Goal: Task Accomplishment & Management: Complete application form

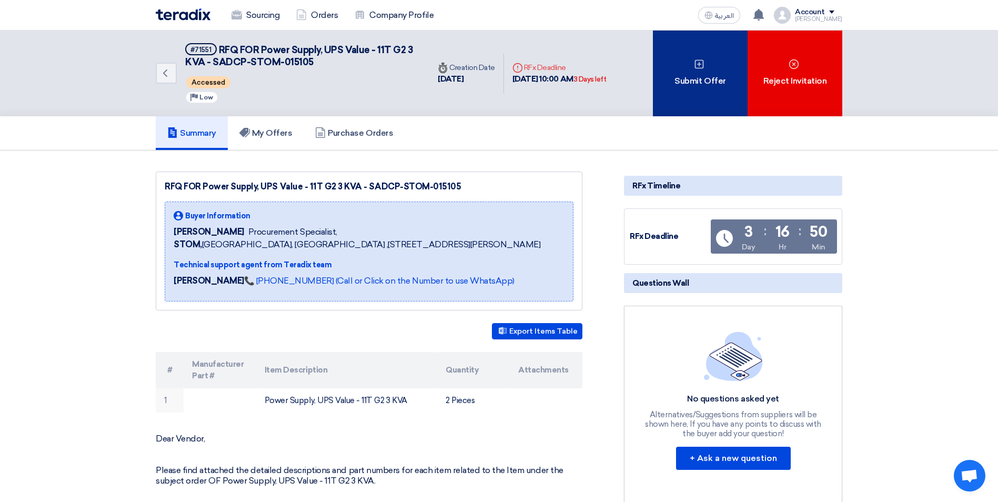
click at [717, 84] on div "Submit Offer" at bounding box center [700, 74] width 95 height 86
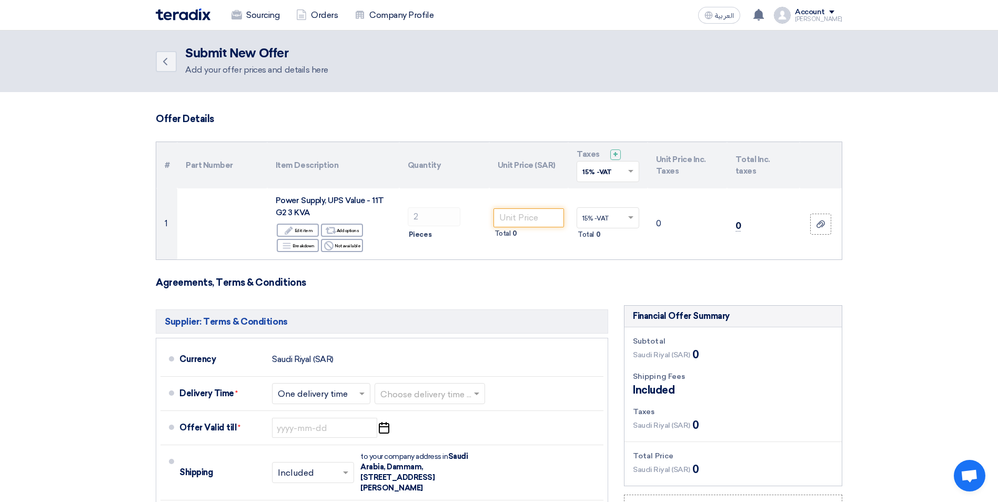
drag, startPoint x: 415, startPoint y: 218, endPoint x: 462, endPoint y: 289, distance: 85.5
click at [462, 289] on form "Offer Details # Part Number Item Description Quantity Unit Price (SAR) Taxes + …" at bounding box center [499, 391] width 687 height 557
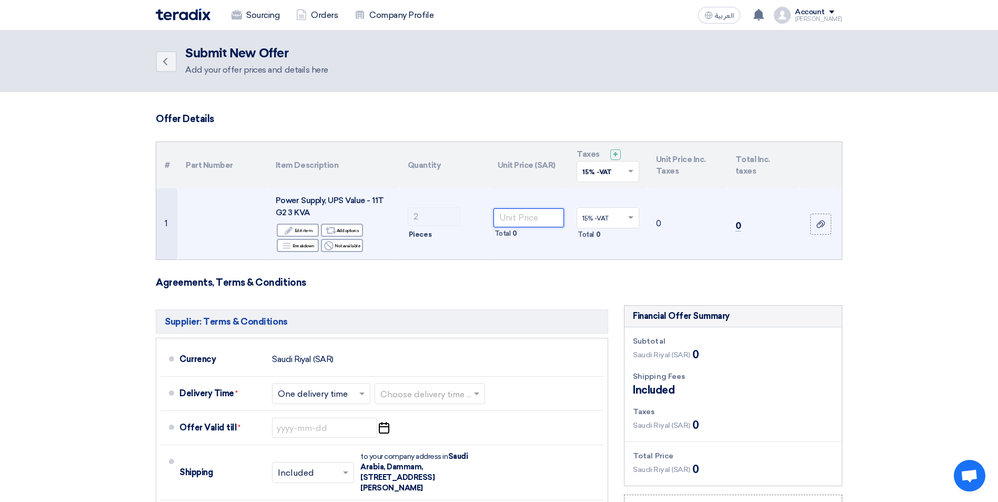
click at [512, 216] on input "number" at bounding box center [529, 217] width 71 height 19
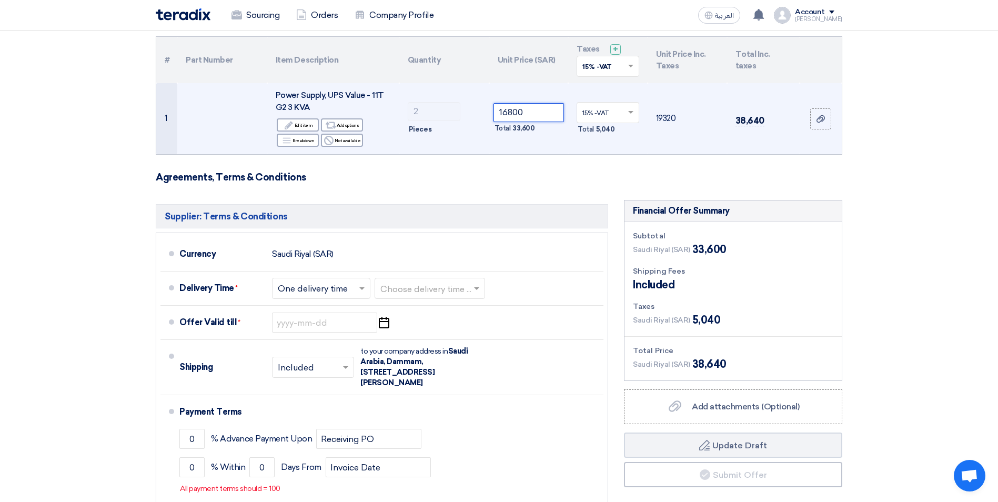
scroll to position [158, 0]
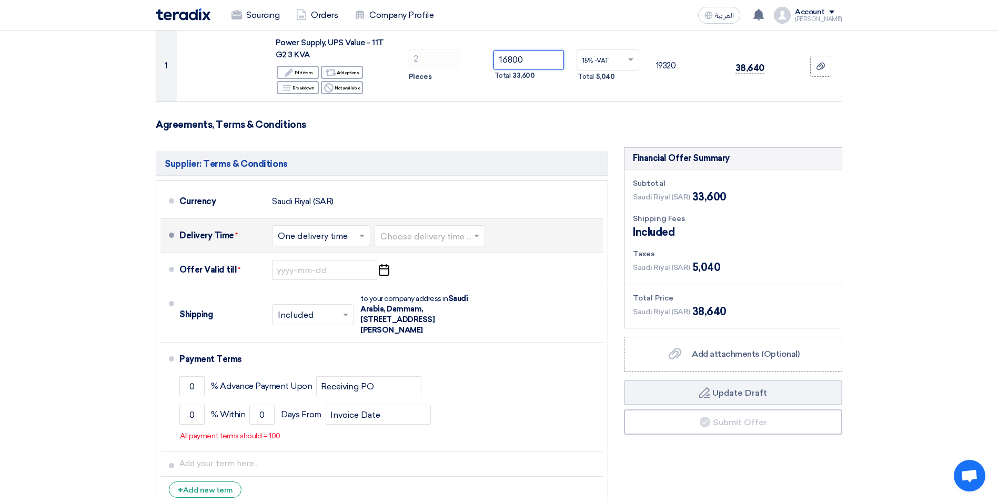
type input "16800"
click at [367, 242] on div at bounding box center [321, 235] width 97 height 15
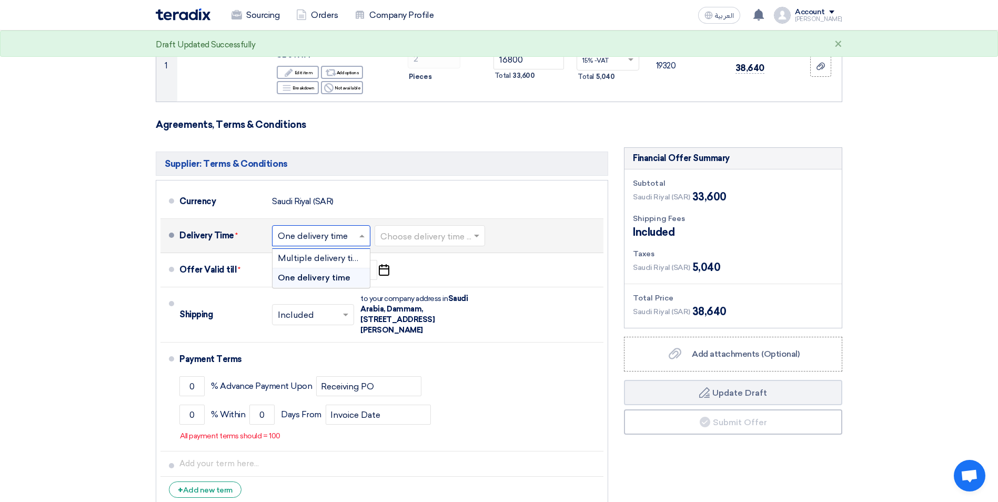
click at [347, 281] on span "One delivery time" at bounding box center [314, 278] width 73 height 10
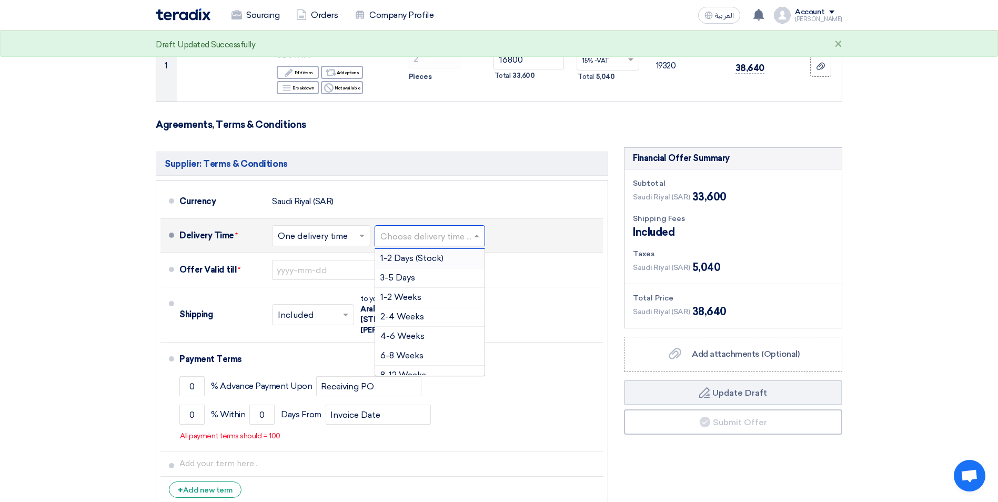
click at [409, 241] on input "text" at bounding box center [430, 236] width 100 height 15
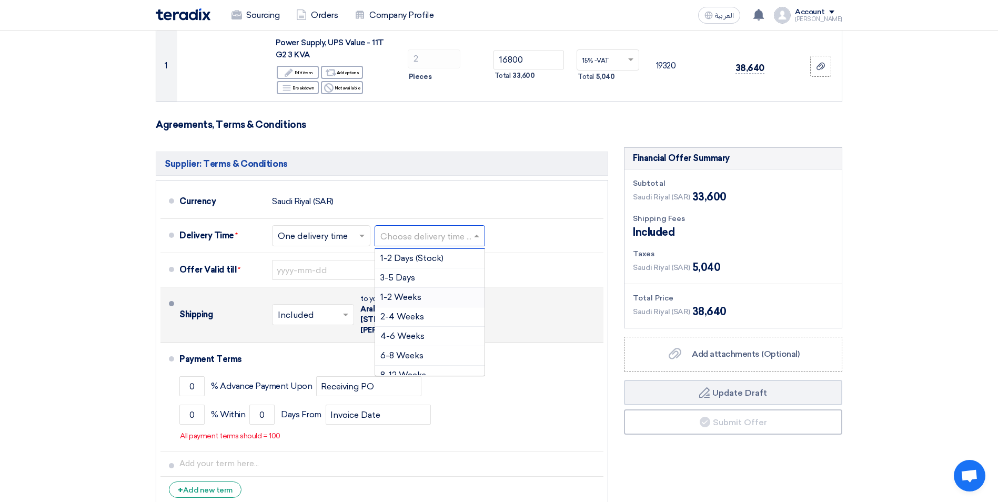
click at [401, 298] on span "1-2 Weeks" at bounding box center [400, 297] width 41 height 10
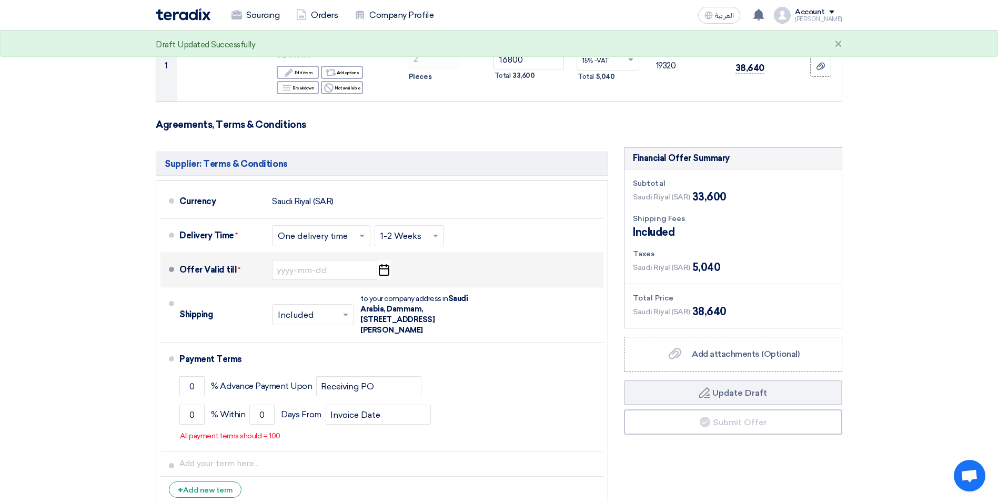
click at [383, 273] on icon "Pick a date" at bounding box center [384, 269] width 14 height 19
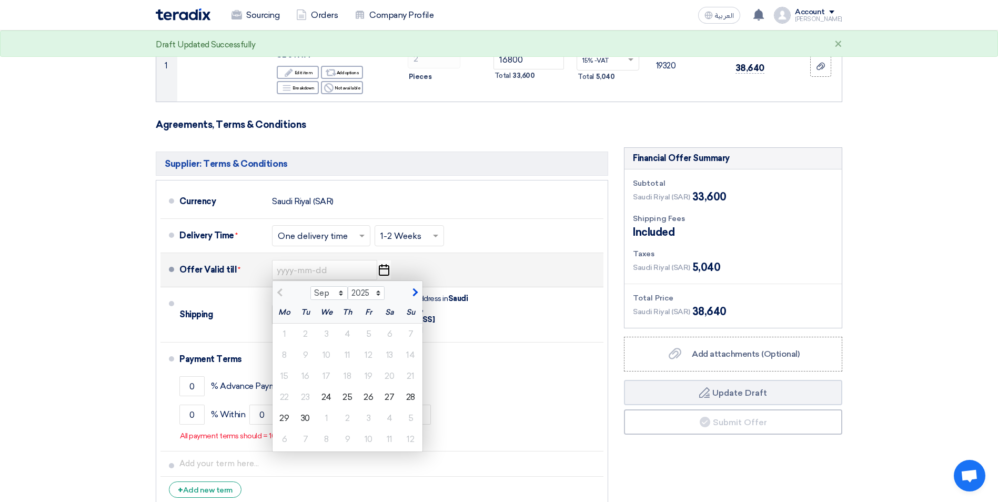
click at [419, 295] on button "button" at bounding box center [413, 291] width 17 height 11
select select "10"
click at [368, 355] on div "10" at bounding box center [368, 355] width 21 height 21
type input "[DATE]"
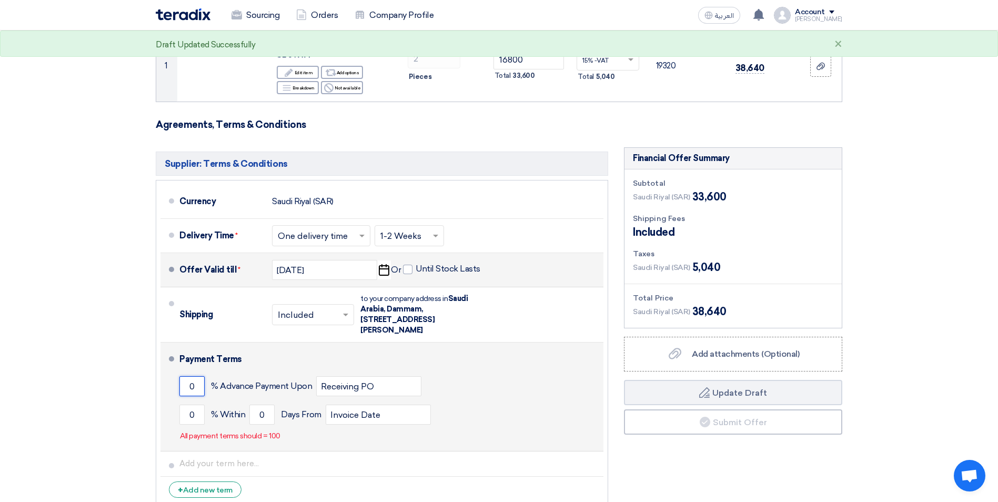
click at [194, 386] on input "0" at bounding box center [191, 386] width 25 height 20
type input "80"
click at [193, 410] on input "0" at bounding box center [191, 415] width 25 height 20
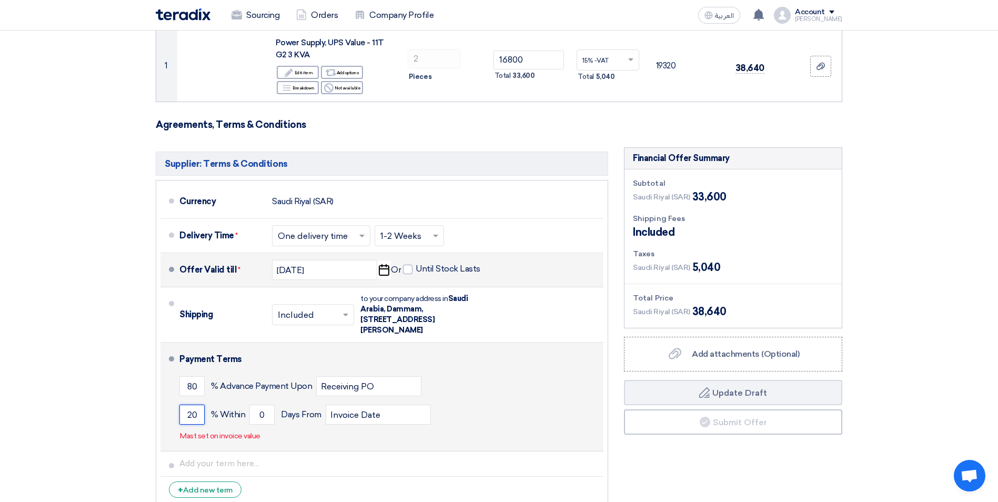
type input "20"
click at [520, 420] on div "20 % [DATE] From Invoice Date" at bounding box center [389, 414] width 420 height 28
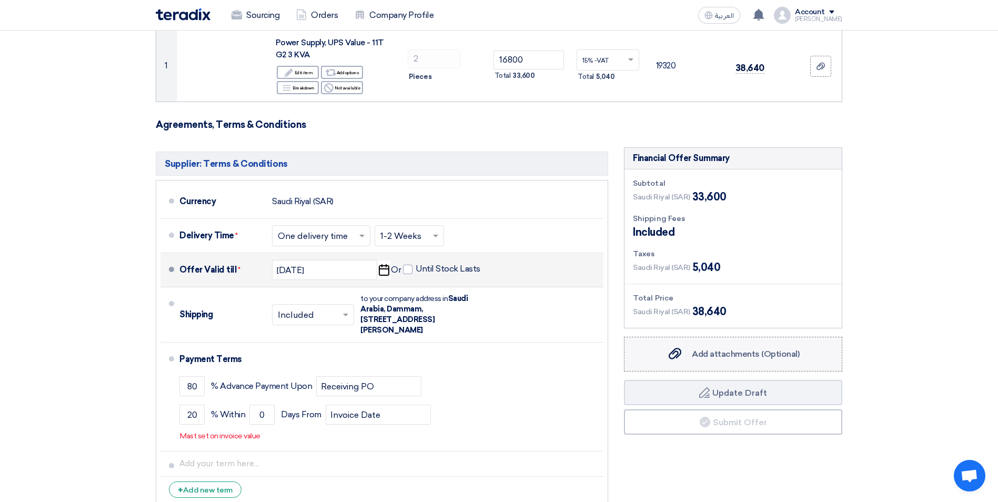
click at [714, 367] on label "Add attachments (Optional) Add attachments (Optional)" at bounding box center [733, 354] width 218 height 35
click at [0, 0] on input "Add attachments (Optional) Add attachments (Optional)" at bounding box center [0, 0] width 0 height 0
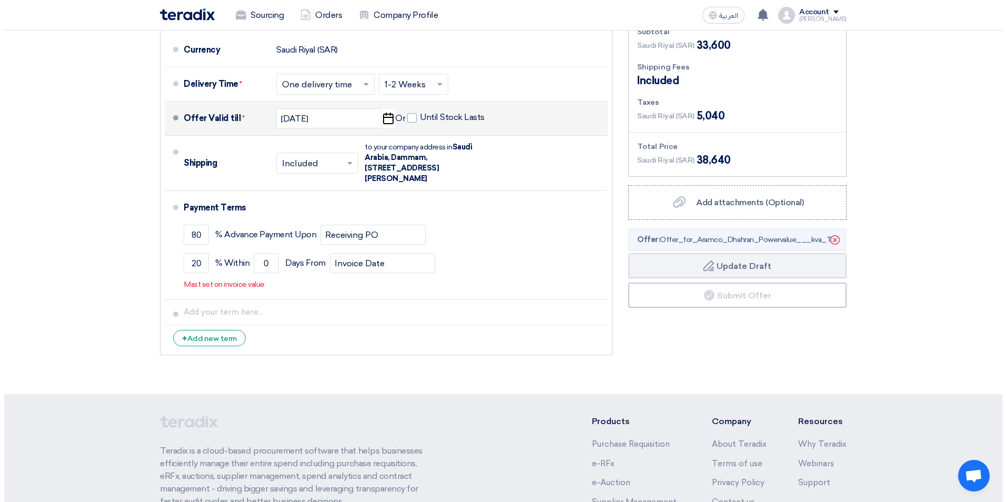
scroll to position [316, 0]
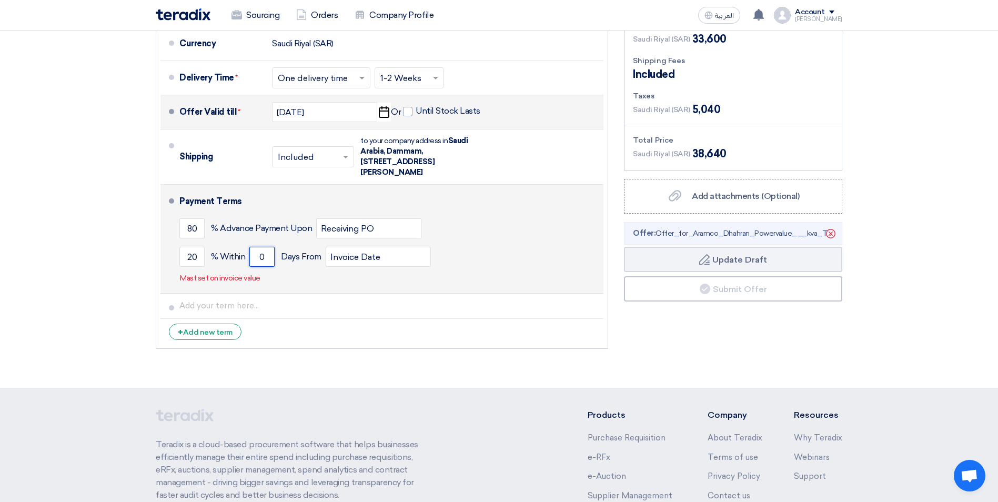
click at [264, 261] on input "0" at bounding box center [261, 257] width 25 height 20
drag, startPoint x: 264, startPoint y: 261, endPoint x: 253, endPoint y: 260, distance: 11.2
click at [253, 260] on input "0" at bounding box center [261, 257] width 25 height 20
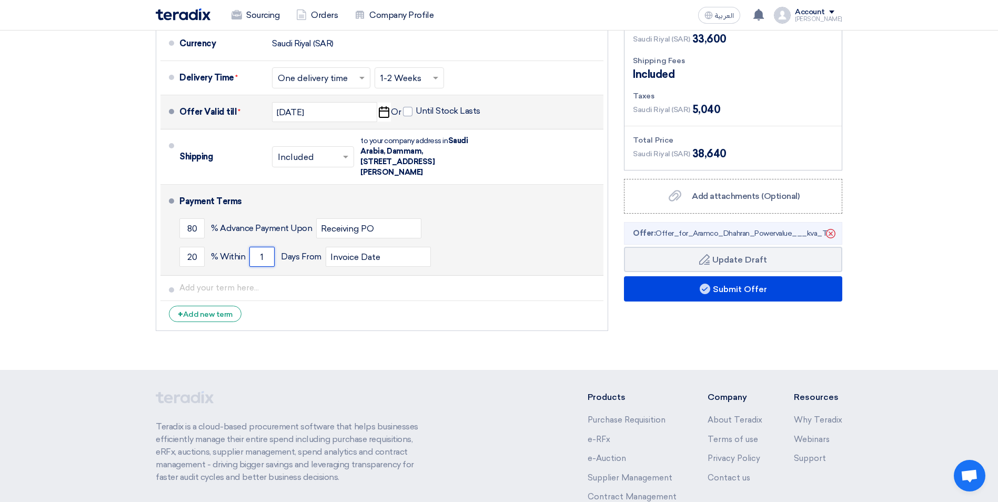
click at [260, 255] on input "1" at bounding box center [261, 257] width 25 height 20
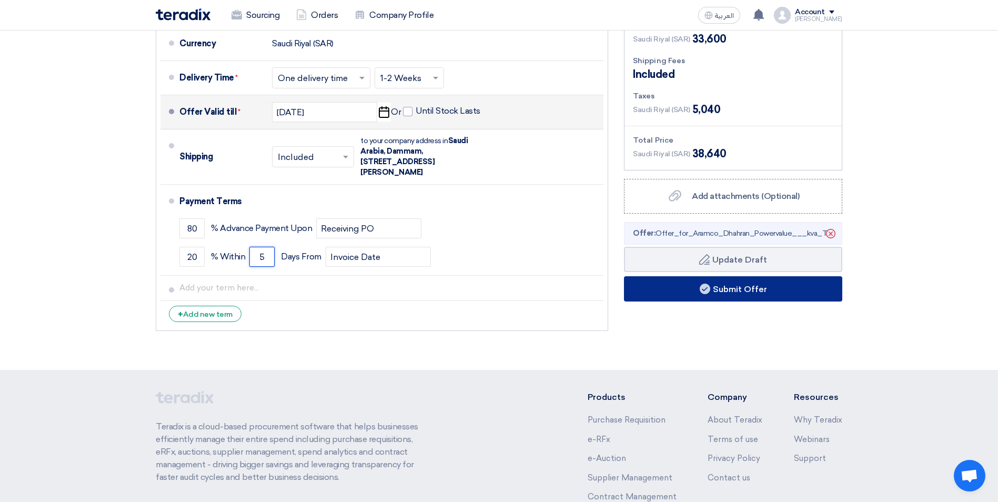
type input "5"
click at [707, 287] on use at bounding box center [705, 289] width 11 height 11
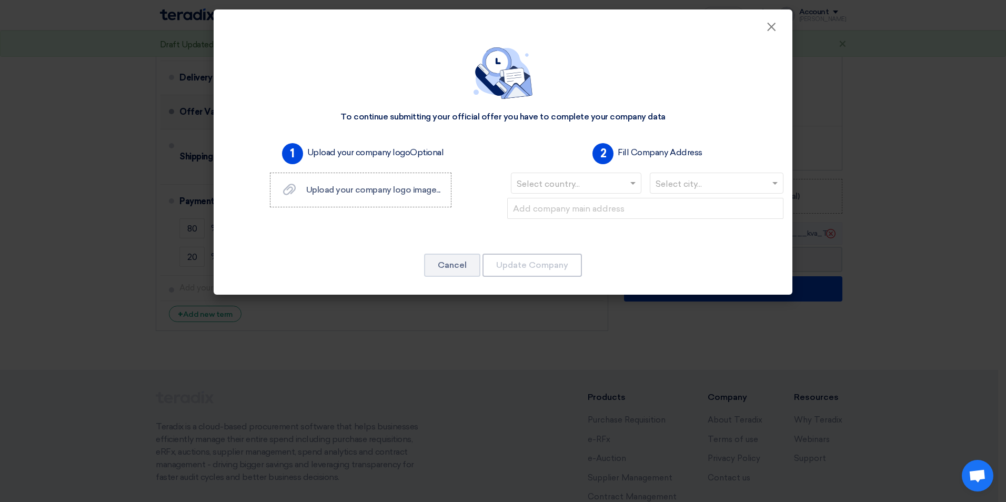
click at [611, 180] on input "text" at bounding box center [571, 184] width 108 height 17
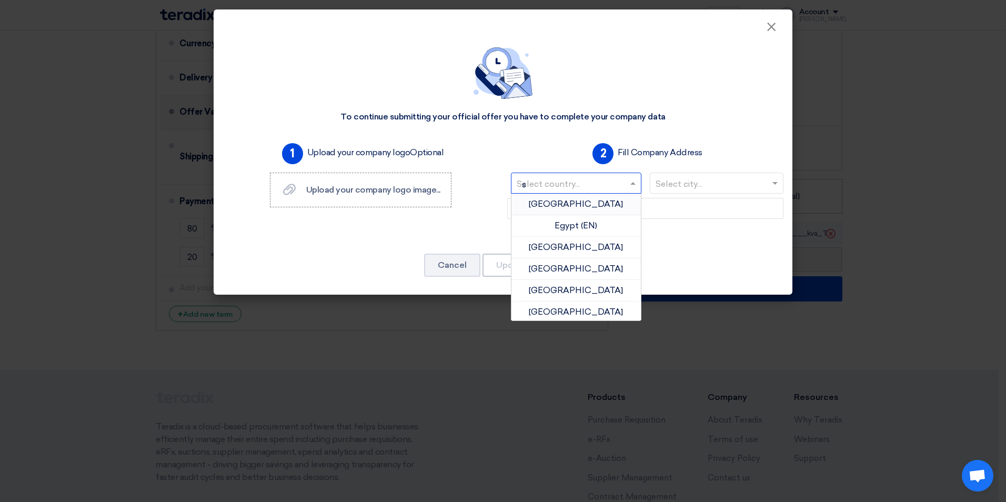
type input "sa"
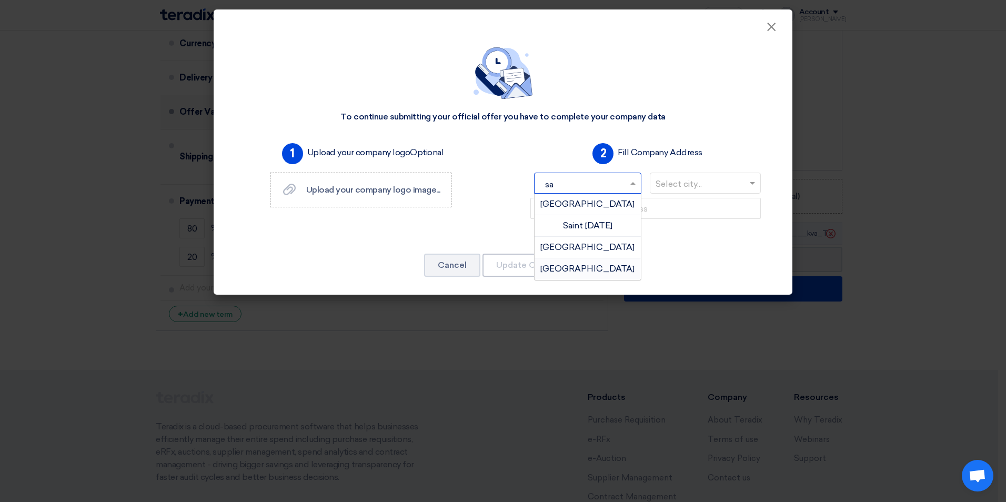
click at [601, 269] on span "[GEOGRAPHIC_DATA]" at bounding box center [587, 269] width 94 height 10
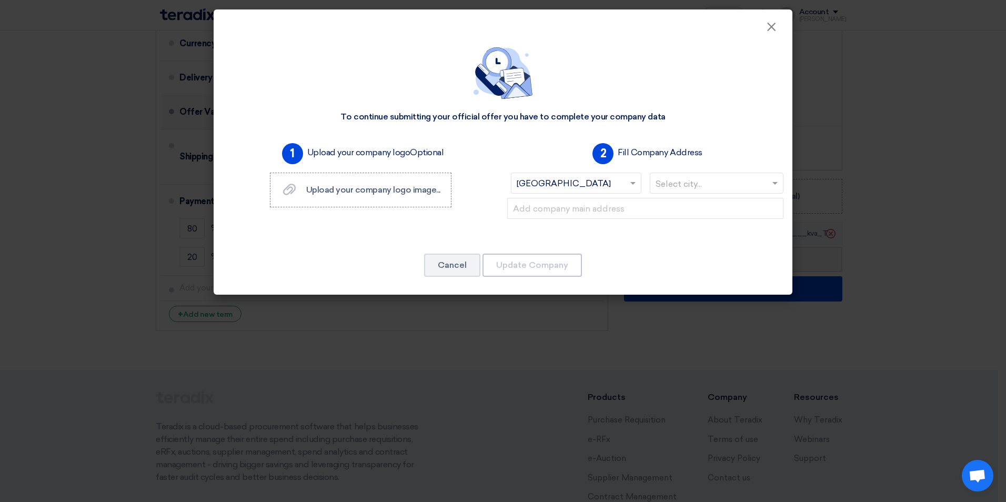
click at [677, 187] on input "text" at bounding box center [712, 184] width 112 height 17
type input "riy"
click at [707, 204] on span "[GEOGRAPHIC_DATA]" at bounding box center [716, 204] width 94 height 10
click at [530, 212] on input "text" at bounding box center [645, 208] width 276 height 21
paste input "[GEOGRAPHIC_DATA], [STREET_ADDRESS][PERSON_NAME][DOMAIN_NAME]"
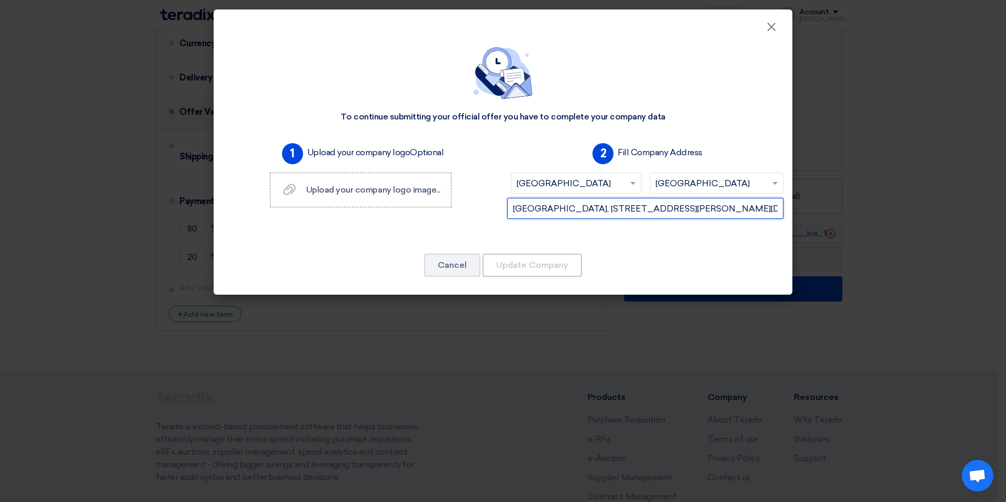
scroll to position [0, 230]
type input "[GEOGRAPHIC_DATA], [STREET_ADDRESS][PERSON_NAME][DOMAIN_NAME]"
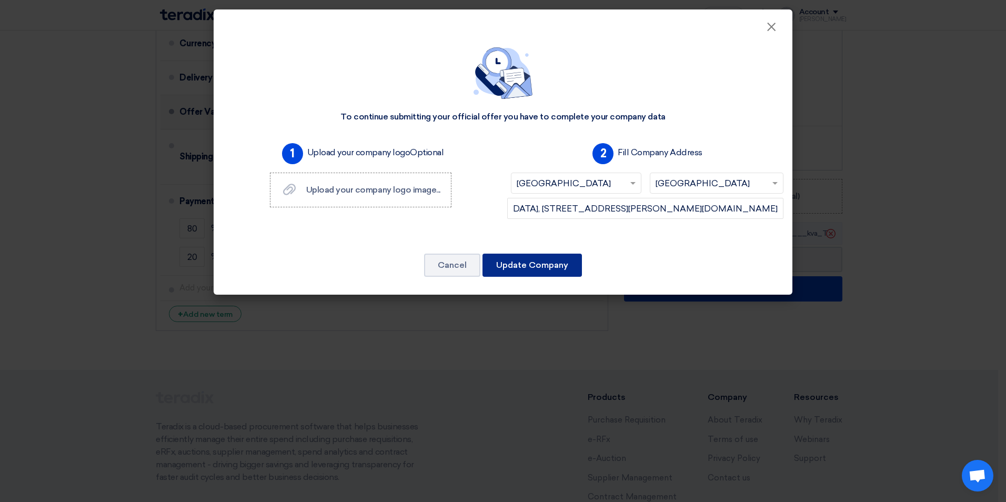
scroll to position [0, 0]
click at [535, 262] on button "Update Company" at bounding box center [531, 265] width 99 height 23
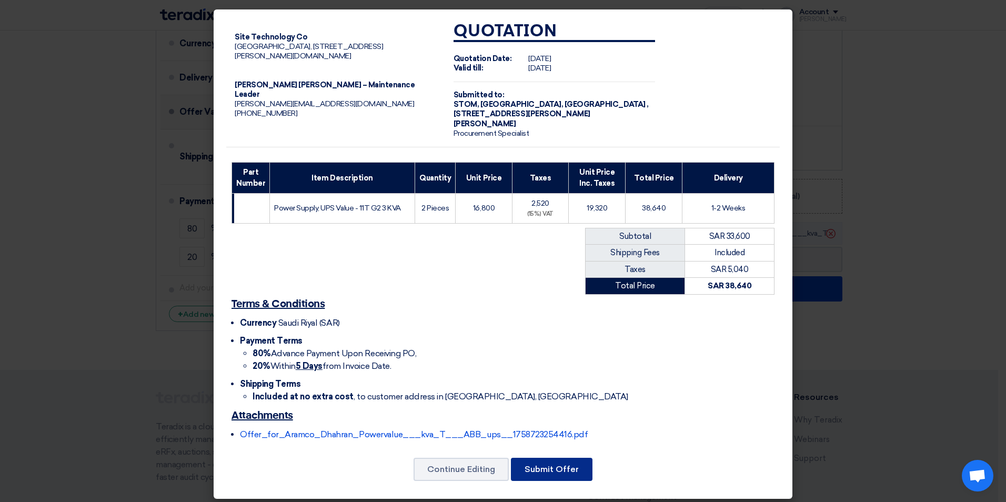
click at [536, 478] on button "Submit Offer" at bounding box center [552, 469] width 82 height 23
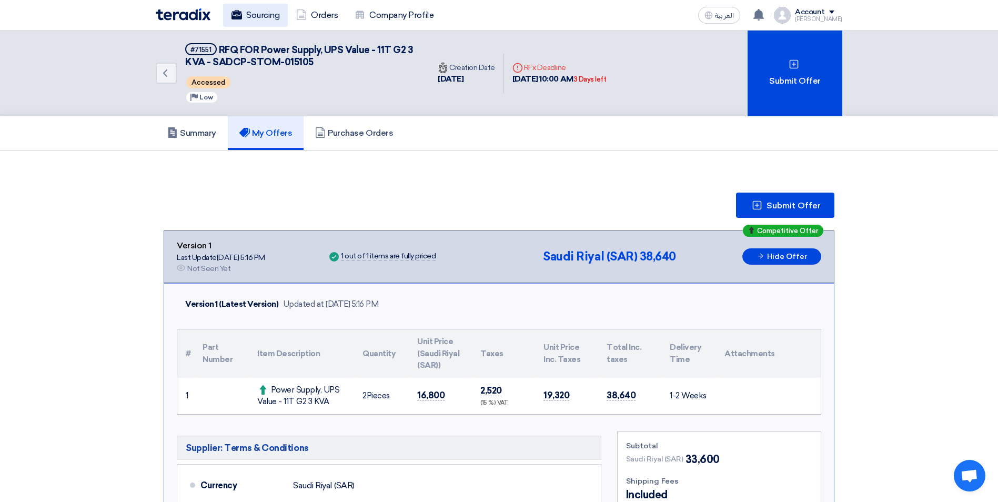
click at [265, 10] on link "Sourcing" at bounding box center [255, 15] width 65 height 23
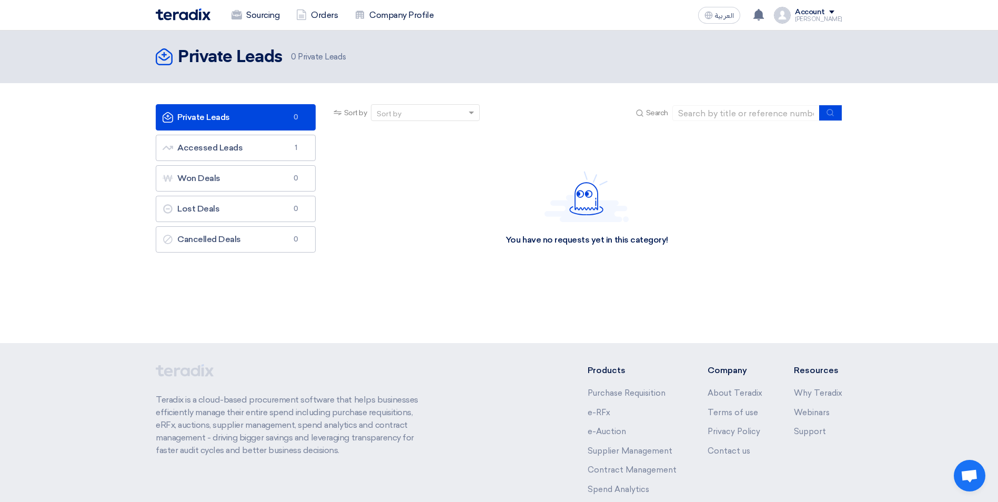
click at [179, 17] on img at bounding box center [183, 14] width 55 height 12
click at [837, 117] on button "submit" at bounding box center [830, 113] width 23 height 16
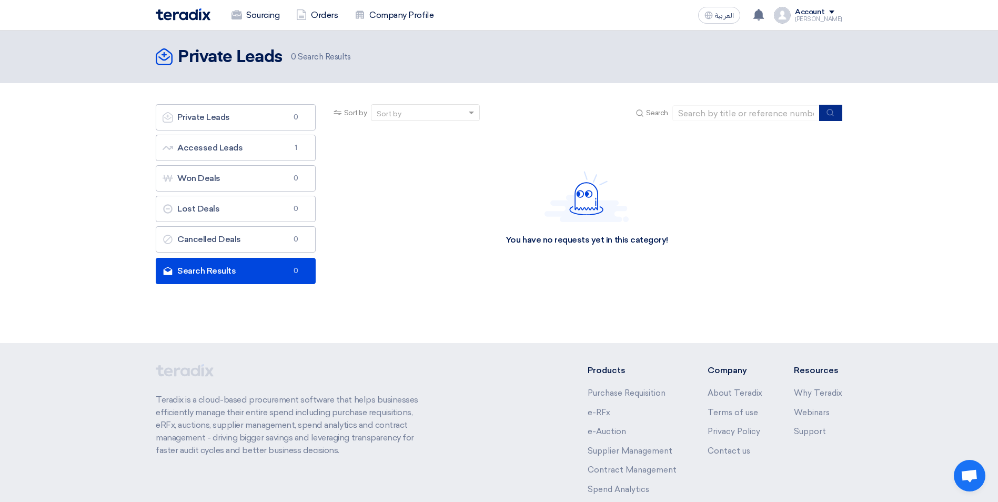
click at [837, 117] on button "submit" at bounding box center [830, 113] width 23 height 16
click at [813, 11] on div "Account" at bounding box center [810, 12] width 30 height 9
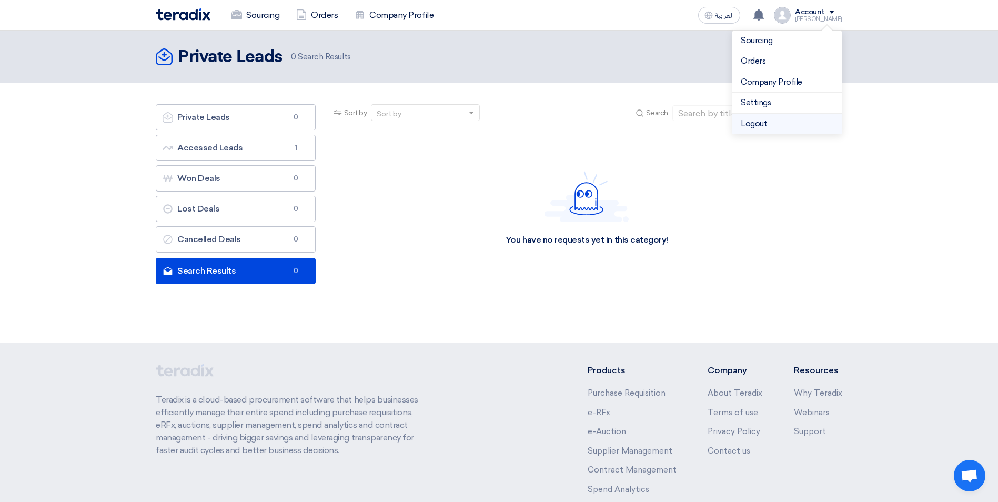
click at [787, 119] on li "Logout" at bounding box center [786, 124] width 109 height 21
